Goal: Navigation & Orientation: Find specific page/section

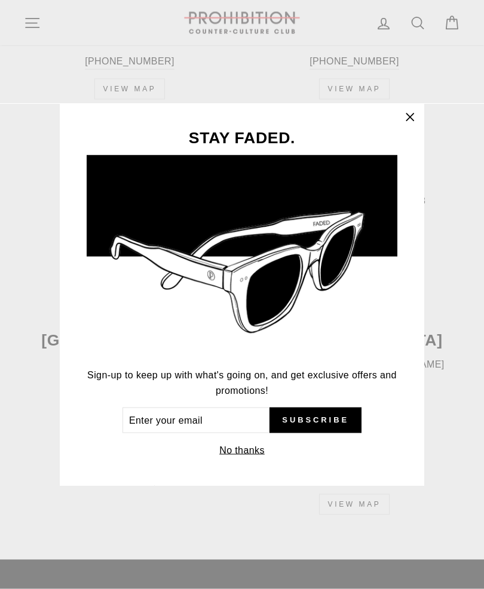
scroll to position [2001, 0]
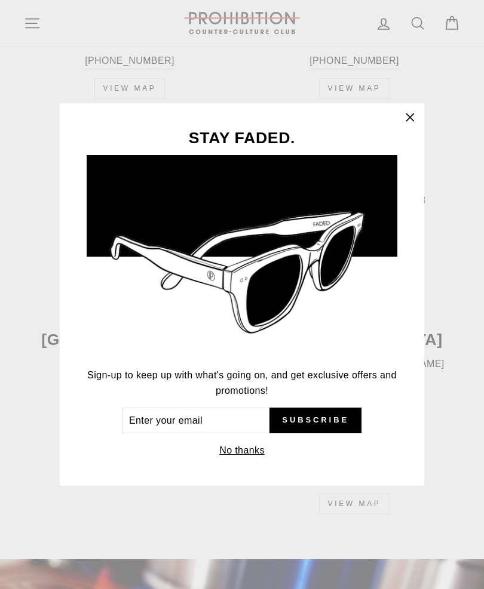
click at [257, 459] on button "No thanks" at bounding box center [242, 451] width 53 height 17
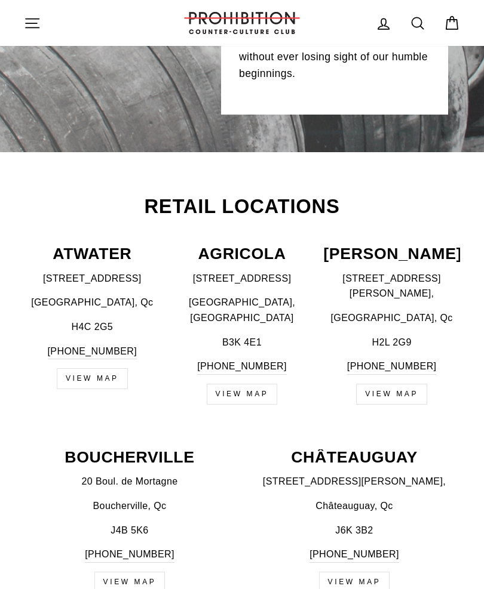
scroll to position [319, 0]
click at [45, 25] on button "Site navigation" at bounding box center [32, 23] width 31 height 26
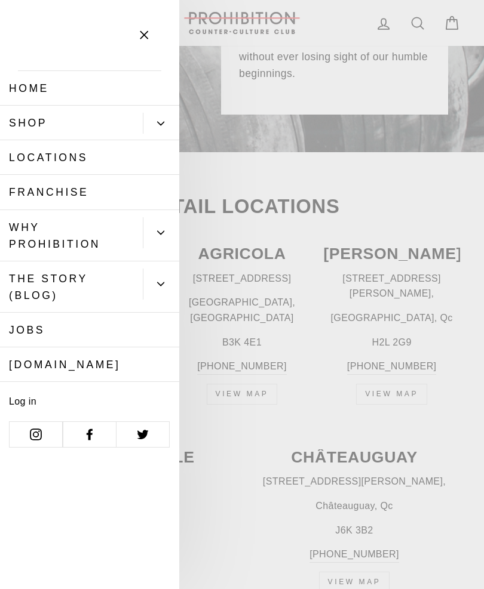
click at [165, 119] on button "Primary" at bounding box center [161, 123] width 36 height 21
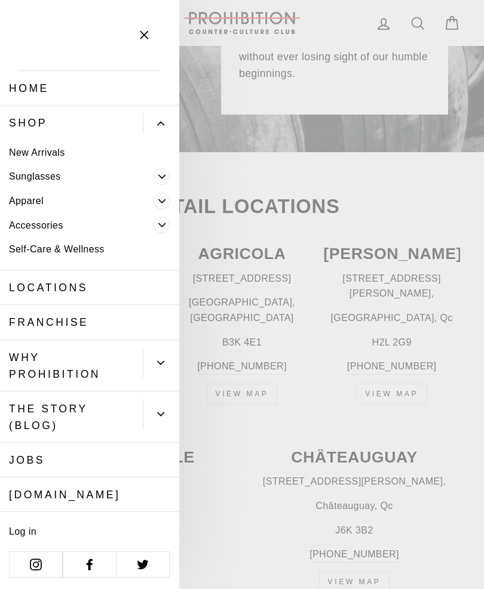
click at [34, 220] on link "Accessories" at bounding box center [76, 225] width 153 height 24
click at [163, 226] on icon "Primary" at bounding box center [161, 225] width 7 height 7
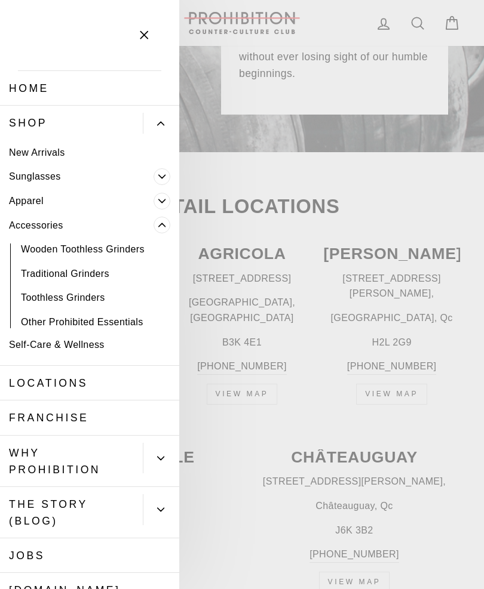
click at [162, 223] on icon "Primary" at bounding box center [161, 225] width 7 height 7
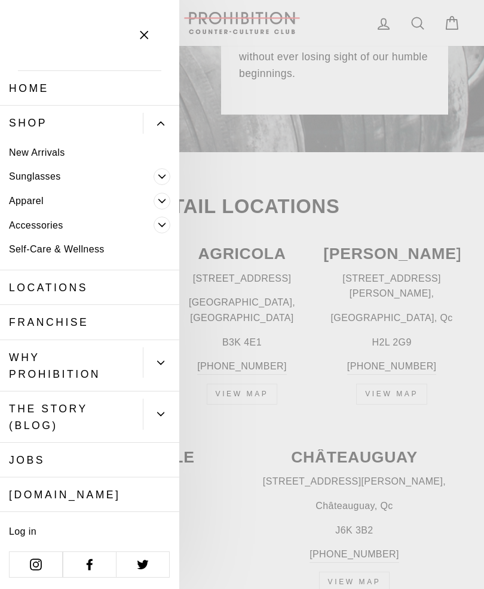
click at [162, 225] on icon "Primary" at bounding box center [161, 225] width 7 height 7
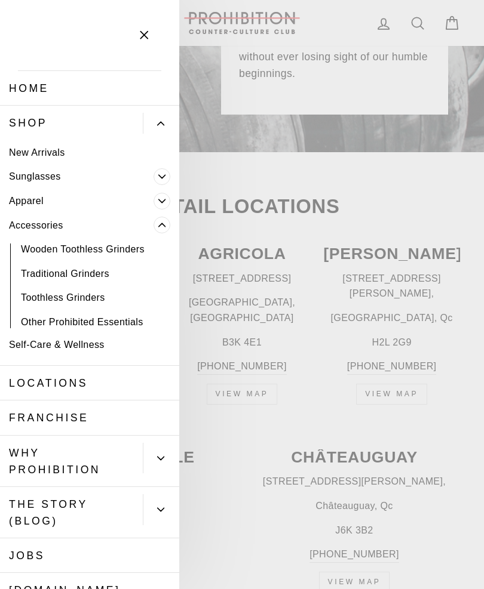
click at [23, 225] on link "Accessories" at bounding box center [76, 225] width 153 height 24
click at [72, 333] on link "Self-Care & Wellness" at bounding box center [89, 345] width 179 height 24
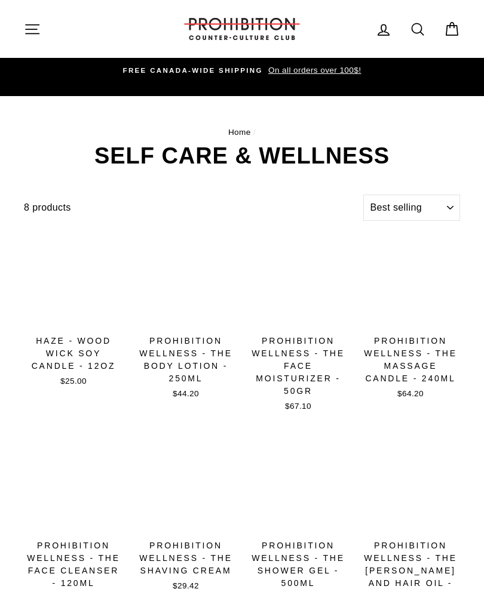
select select "best-selling"
